Goal: Use online tool/utility

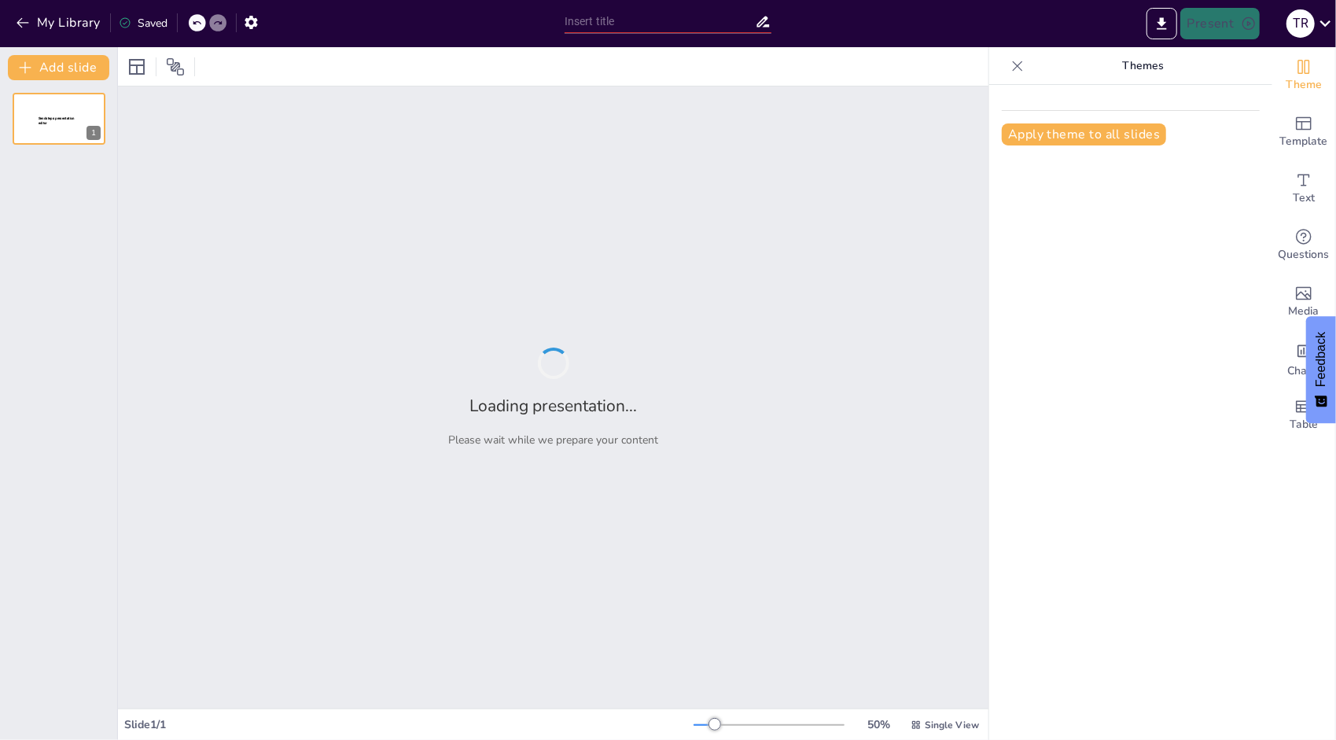
type input "Imported Partnership Proposal Sendsteps.pptx"
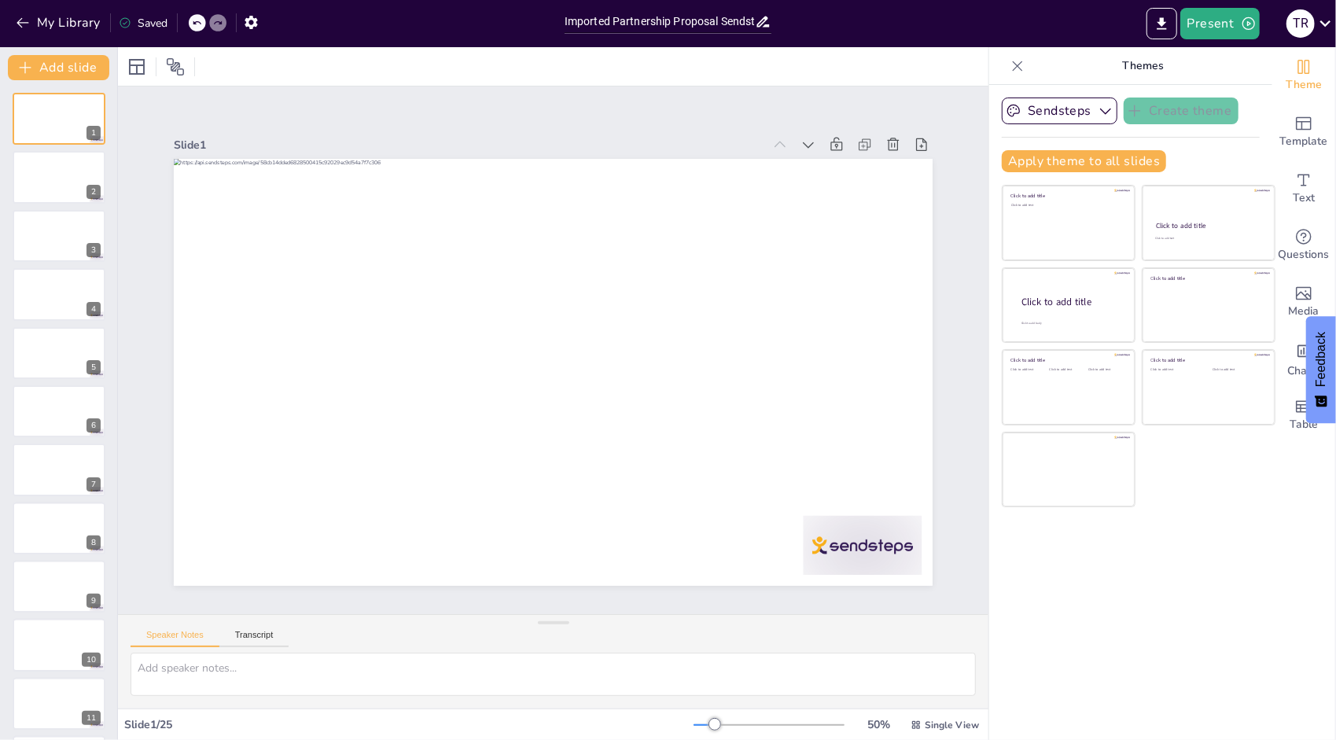
click at [1293, 492] on div "Theme Template Text Questions Media Charts Table" at bounding box center [1304, 393] width 64 height 693
click at [1068, 101] on button "Sendsteps" at bounding box center [1060, 111] width 116 height 27
click at [1062, 160] on span "Sendsteps" at bounding box center [1072, 164] width 71 height 15
click at [1165, 628] on div "Sendsteps Create theme Apply theme to all slides Click to add title Click to ad…" at bounding box center [1130, 412] width 283 height 655
click at [1301, 73] on icon "Change the overall theme" at bounding box center [1303, 66] width 19 height 19
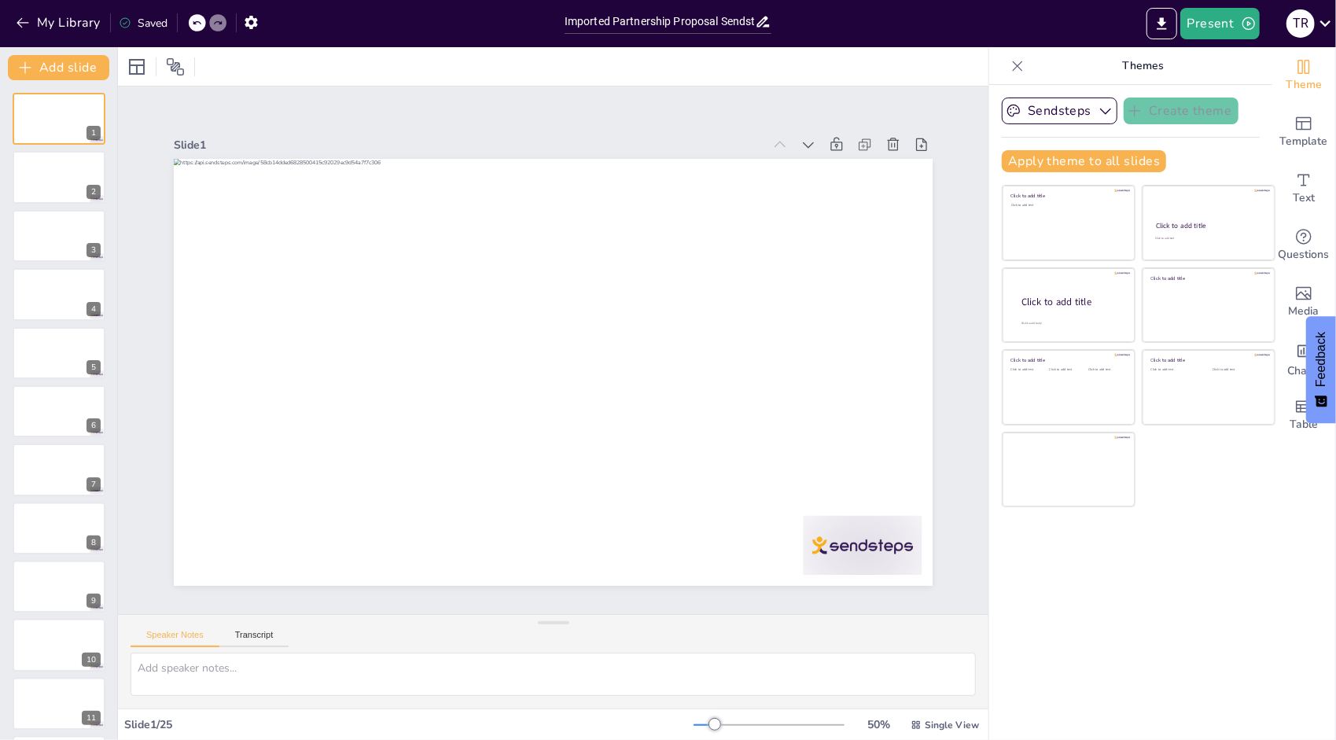
click at [1158, 63] on p "Themes" at bounding box center [1143, 66] width 226 height 38
click at [1010, 58] on icon at bounding box center [1018, 66] width 16 height 16
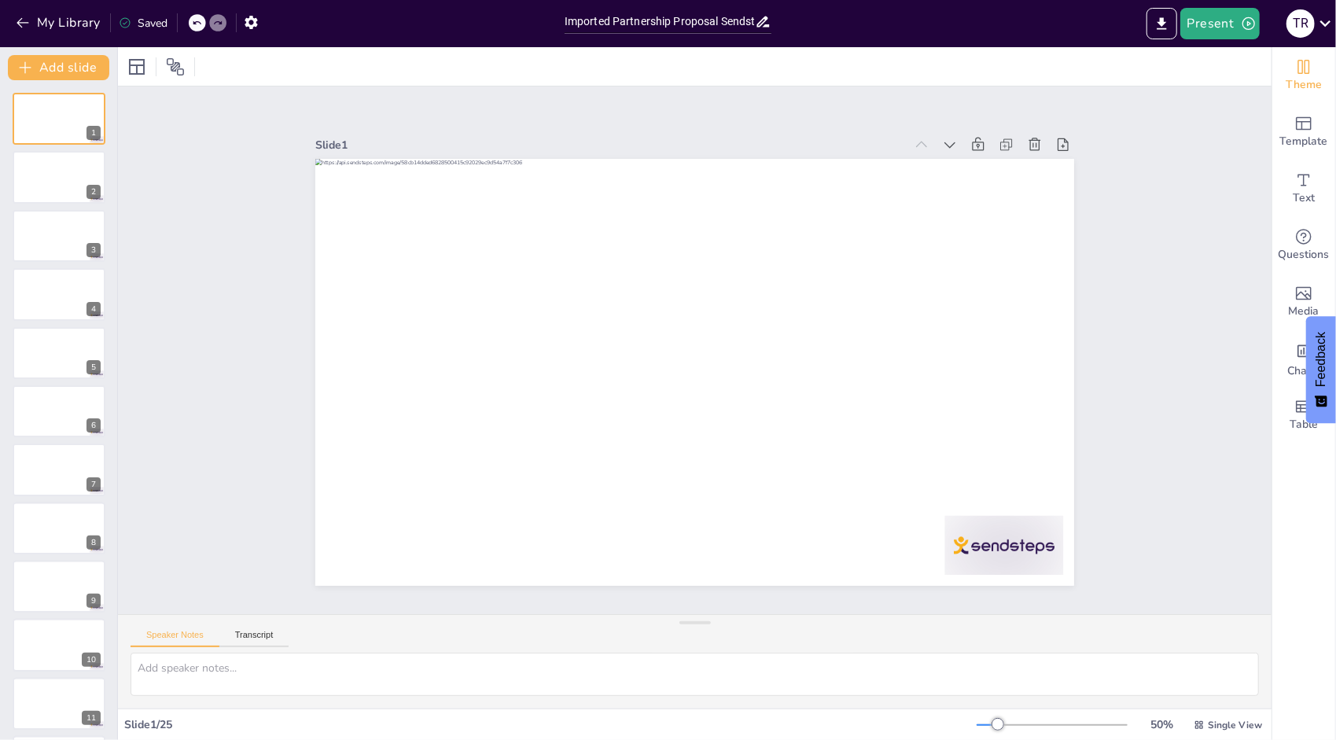
click at [1281, 75] on div "Theme" at bounding box center [1303, 75] width 63 height 57
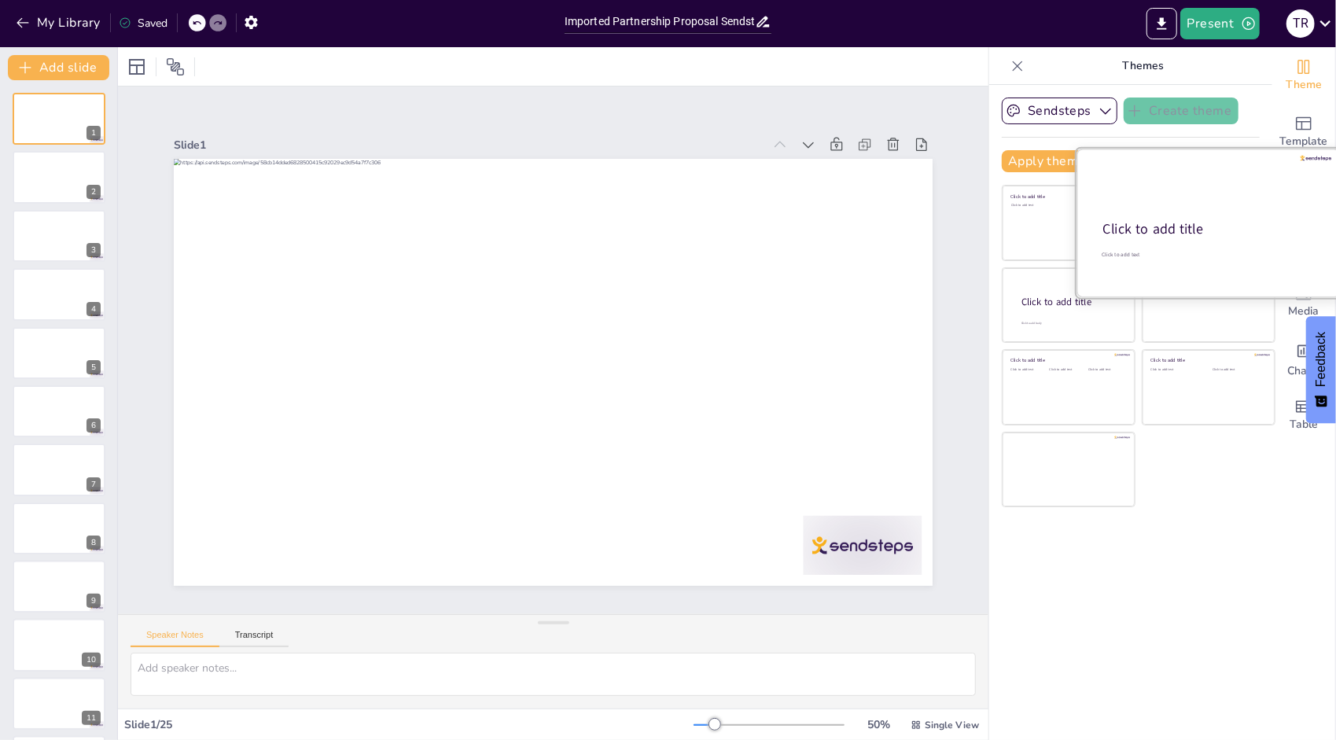
click at [1184, 251] on div "Click to add text" at bounding box center [1208, 254] width 210 height 7
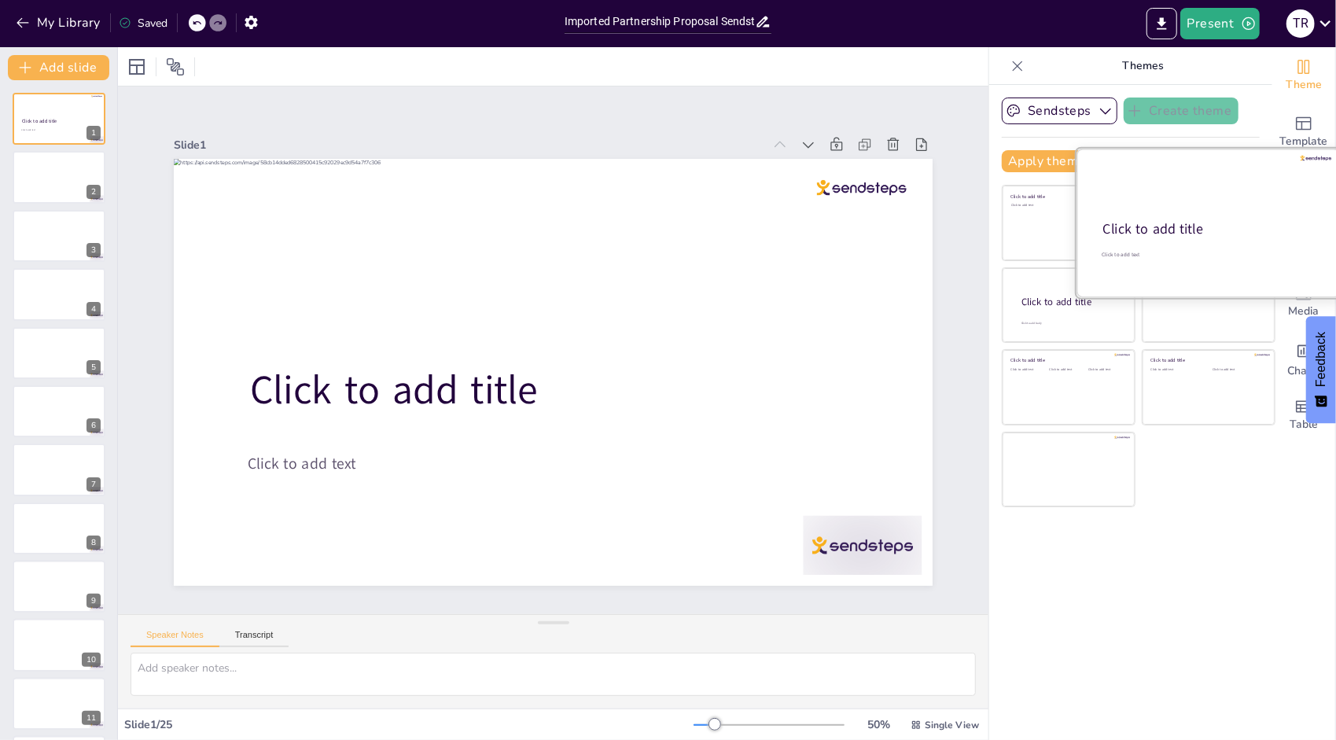
click at [1095, 294] on div at bounding box center [1209, 223] width 264 height 149
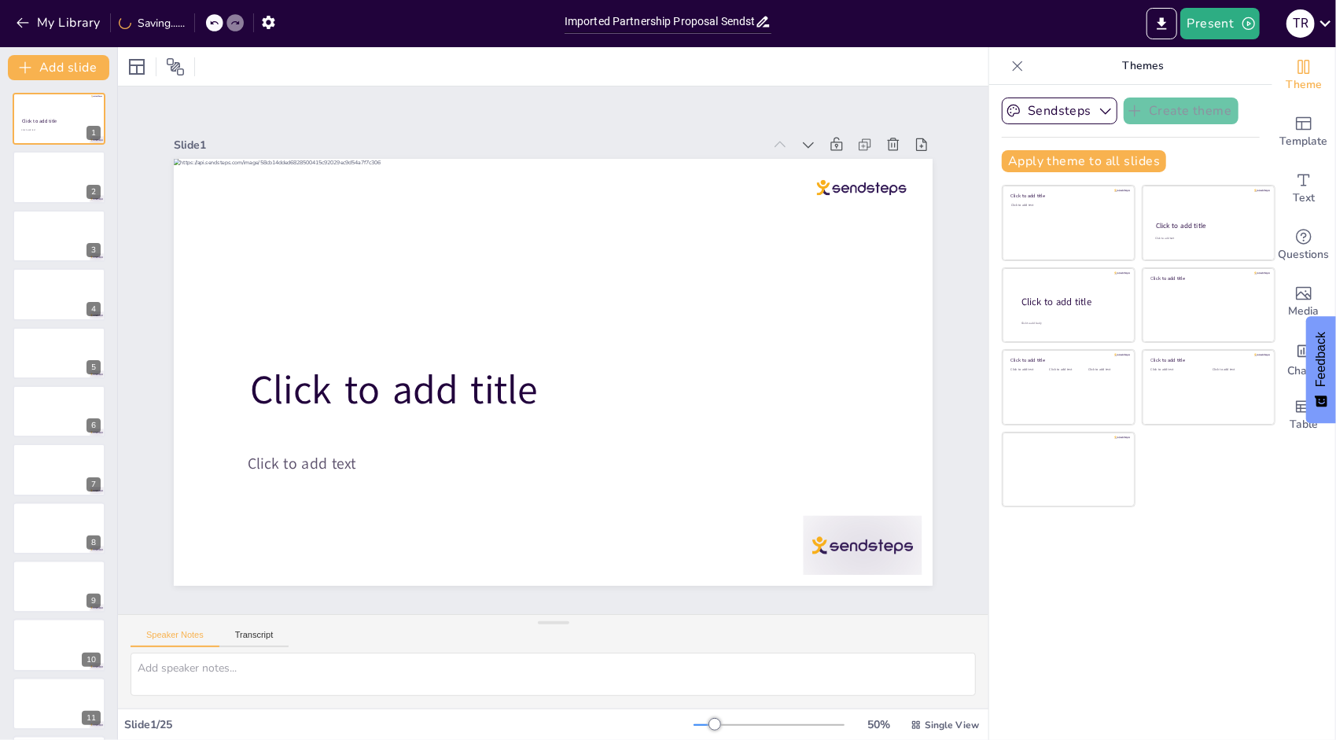
click at [1145, 574] on div "Sendsteps Create theme Apply theme to all slides Click to add title Click to ad…" at bounding box center [1130, 412] width 283 height 655
click at [24, 22] on icon "button" at bounding box center [23, 23] width 12 height 10
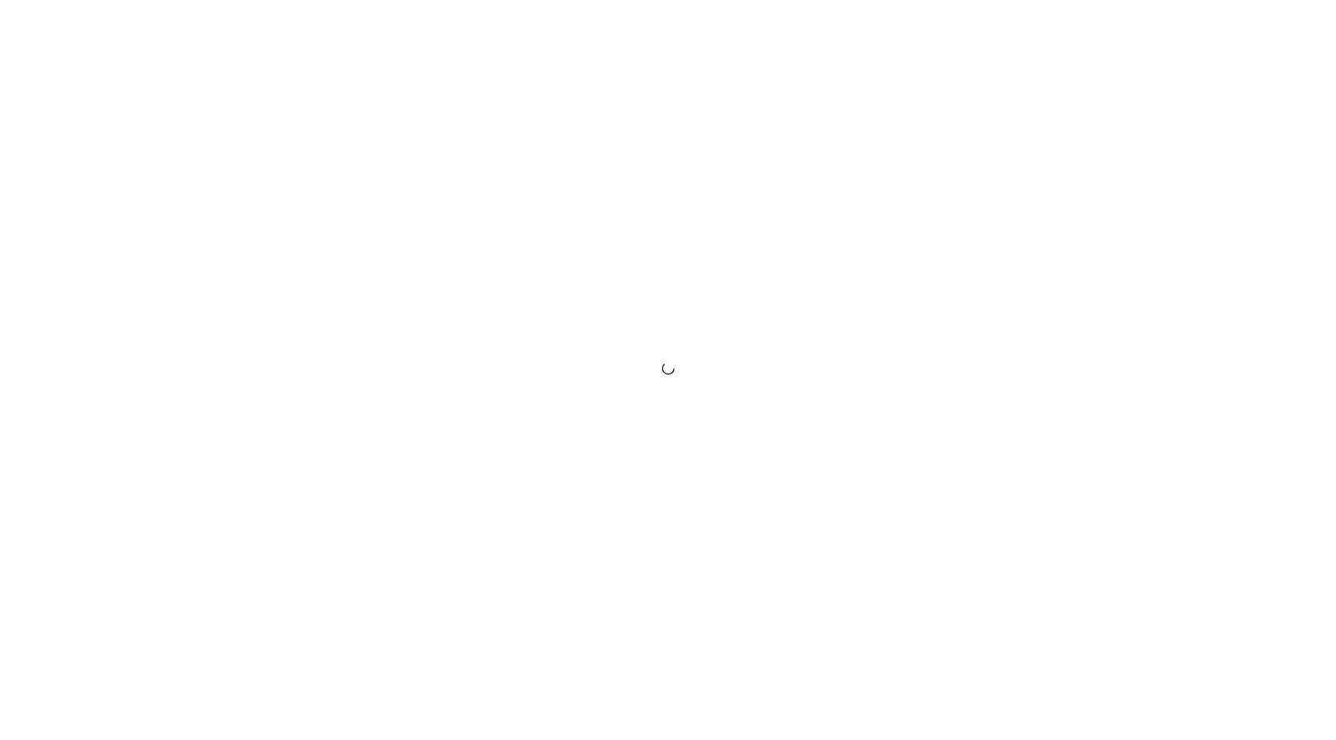
click at [1296, 388] on div at bounding box center [668, 370] width 1336 height 740
